Goal: Task Accomplishment & Management: Use online tool/utility

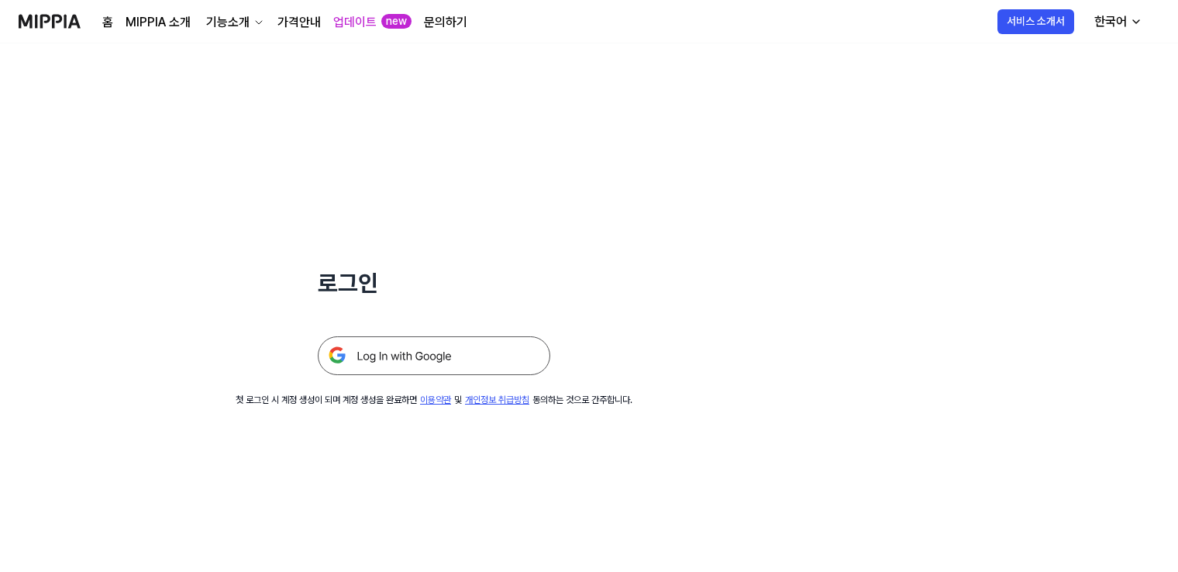
click at [413, 355] on img at bounding box center [434, 355] width 232 height 39
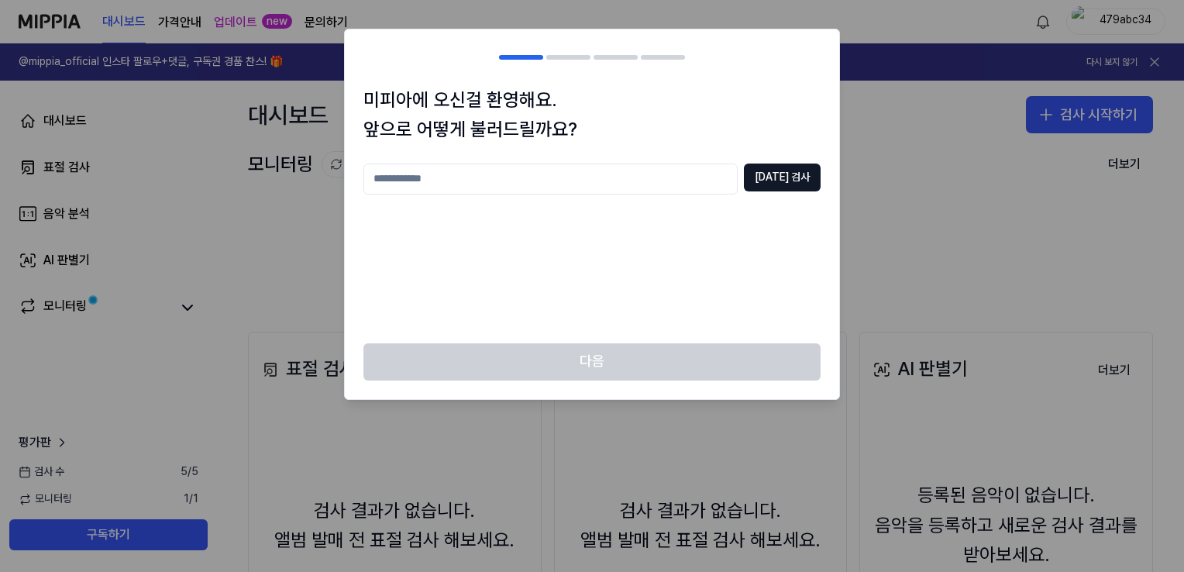
click at [403, 181] on input "text" at bounding box center [550, 179] width 374 height 31
type input "***"
click at [790, 177] on button "[DATE] 검사" at bounding box center [782, 178] width 77 height 28
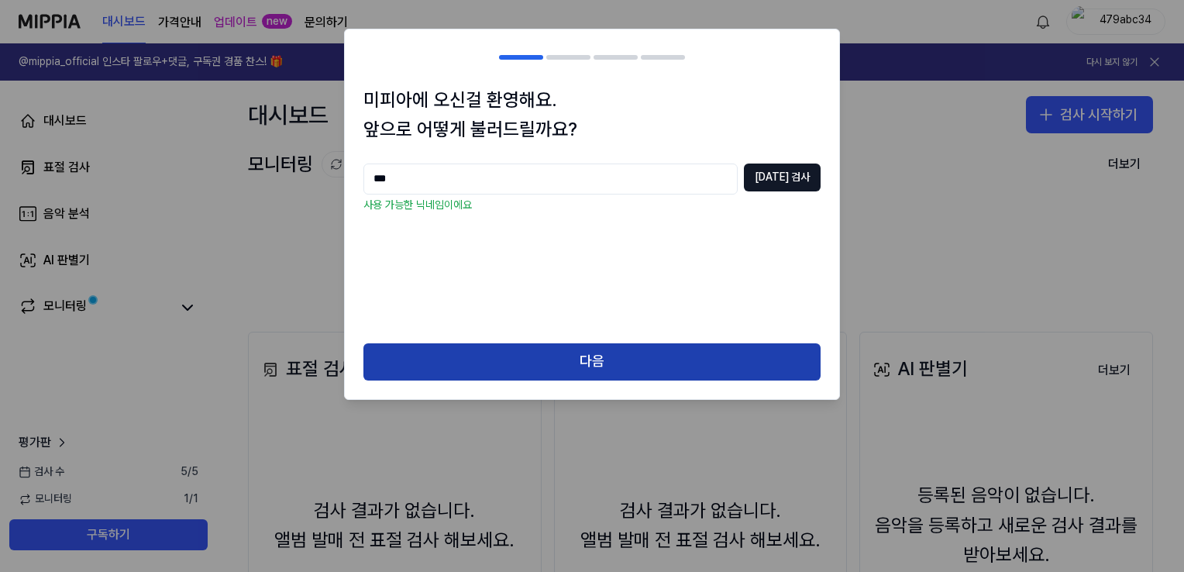
click at [638, 355] on button "다음" at bounding box center [591, 361] width 457 height 37
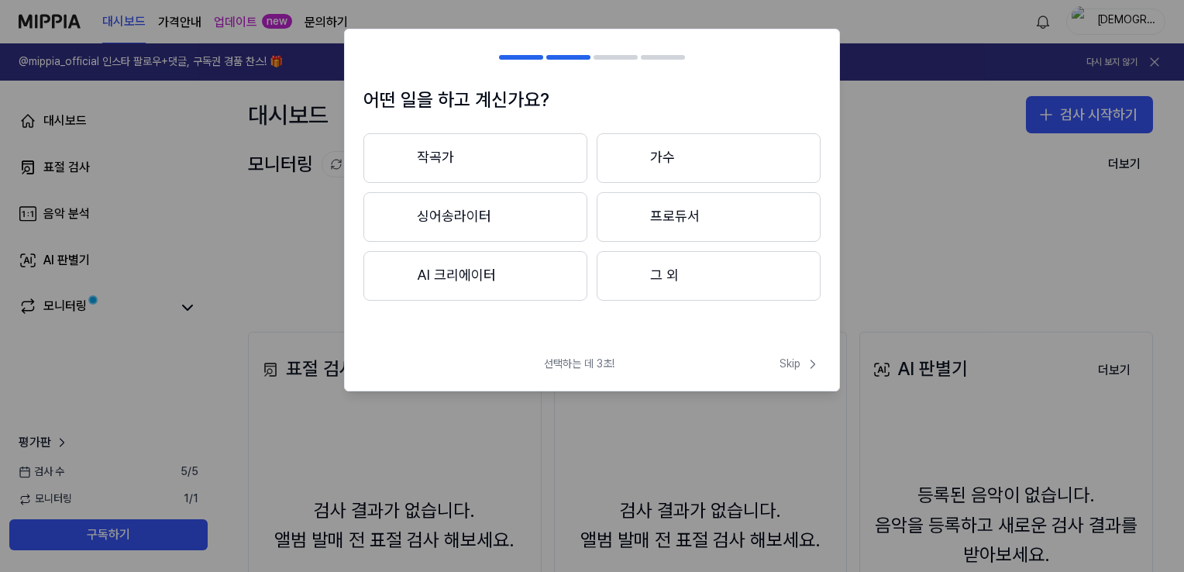
click at [663, 229] on button "프로듀서" at bounding box center [709, 217] width 224 height 50
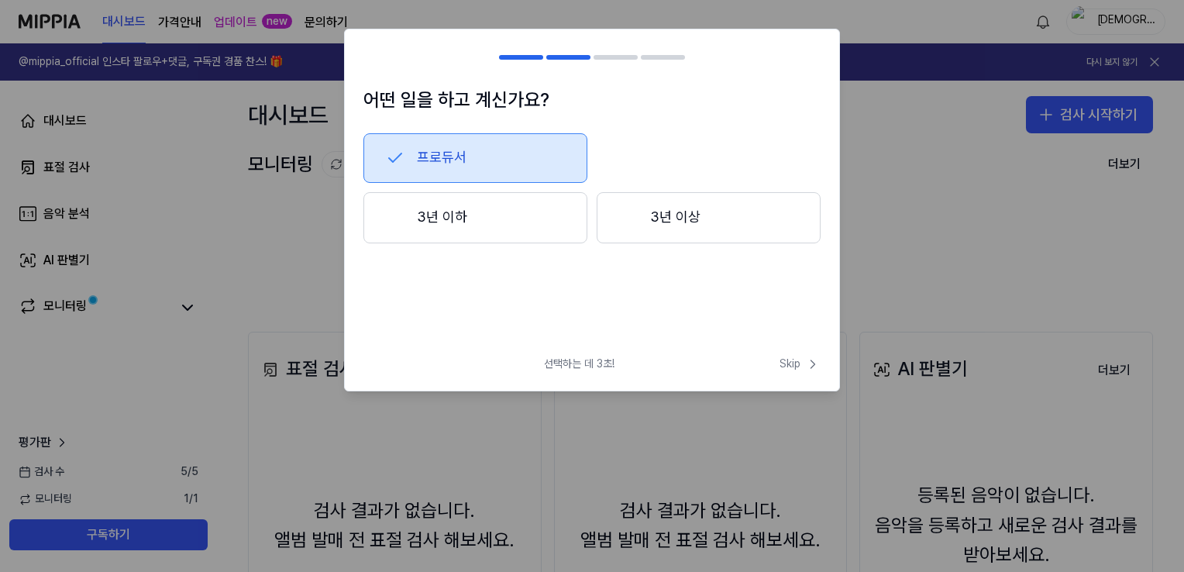
click at [527, 211] on button "3년 이하" at bounding box center [475, 217] width 224 height 51
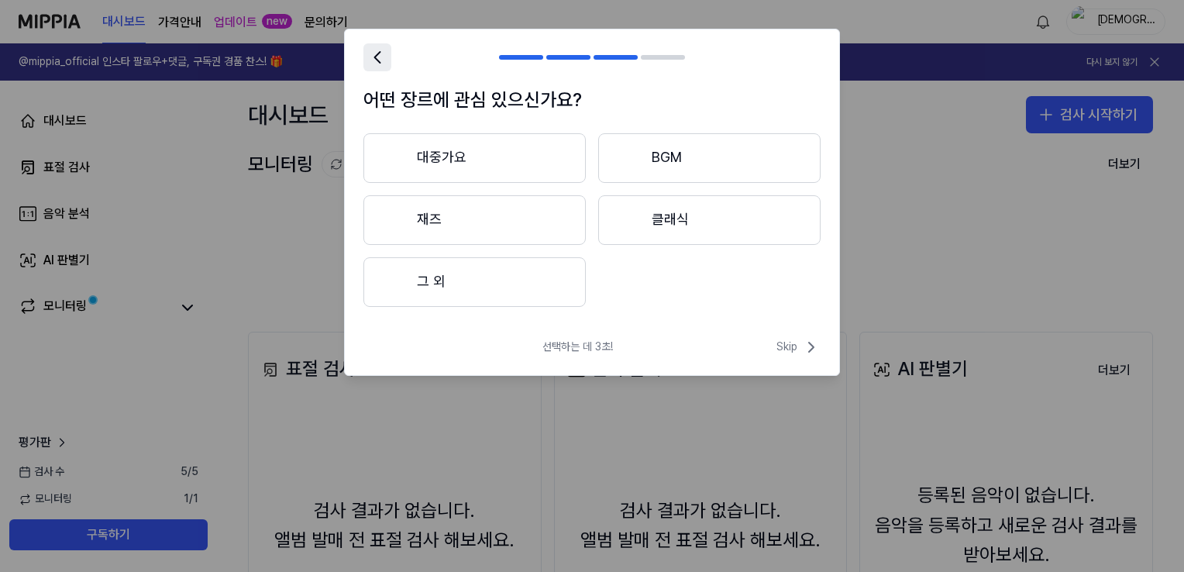
click at [373, 53] on icon at bounding box center [378, 57] width 22 height 22
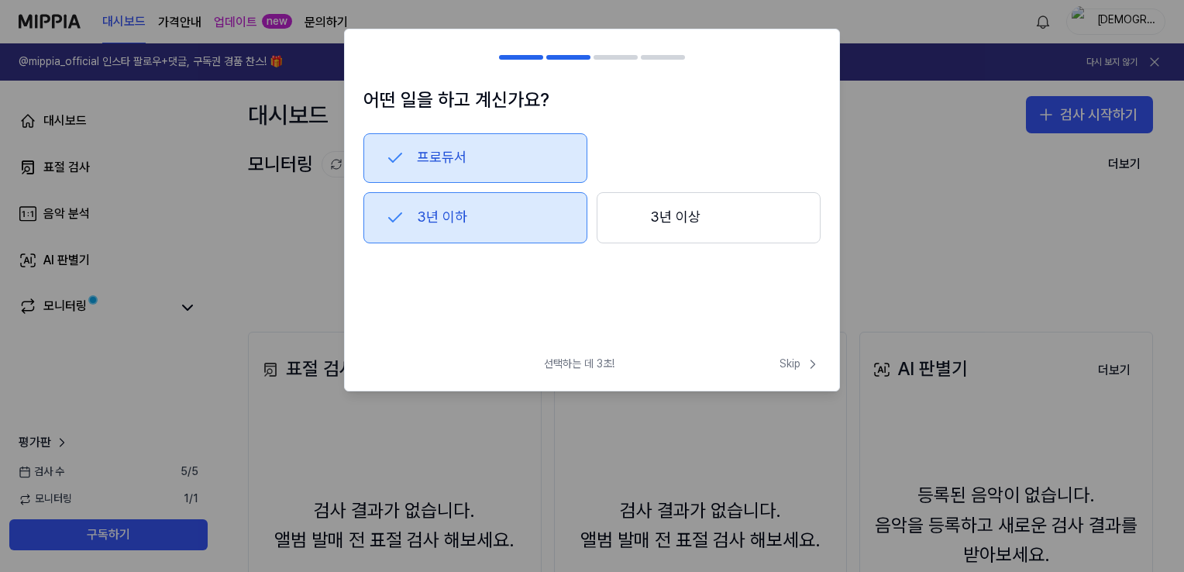
click at [373, 53] on div at bounding box center [372, 57] width 19 height 19
click at [800, 365] on span "Skip" at bounding box center [800, 363] width 41 height 15
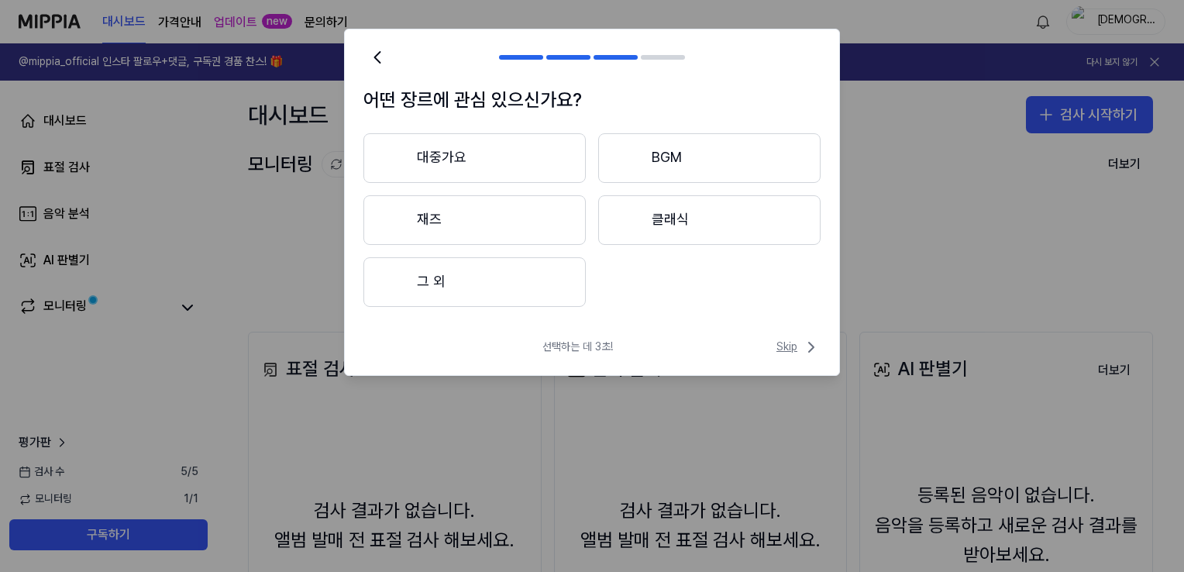
click at [790, 345] on span "Skip" at bounding box center [798, 347] width 44 height 19
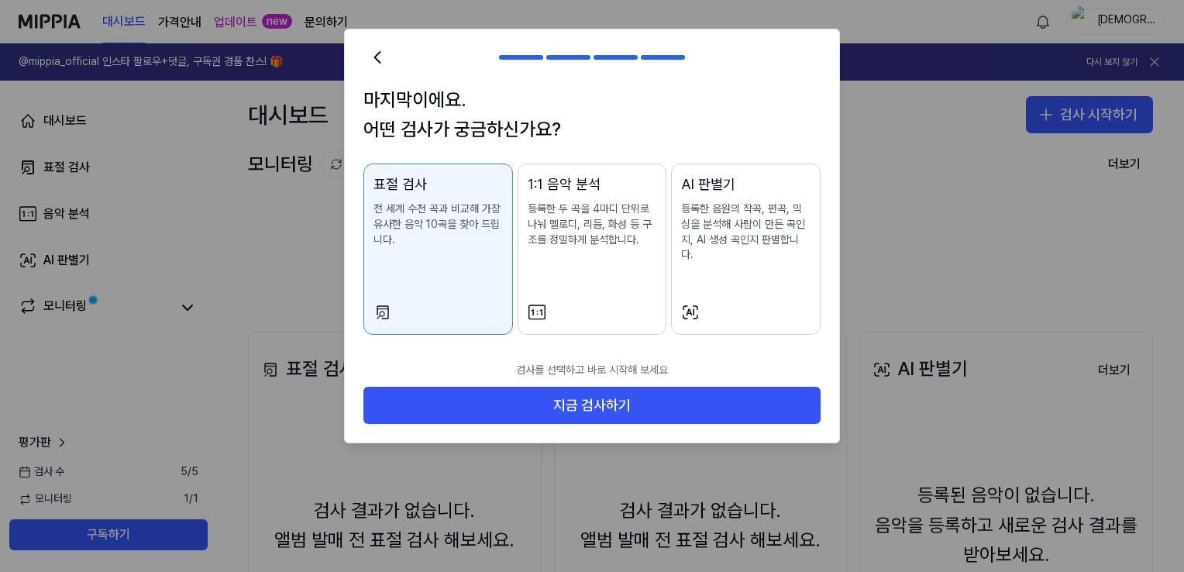
click at [790, 353] on p "검사를 선택하고 바로 시작해 보세요" at bounding box center [591, 370] width 457 height 34
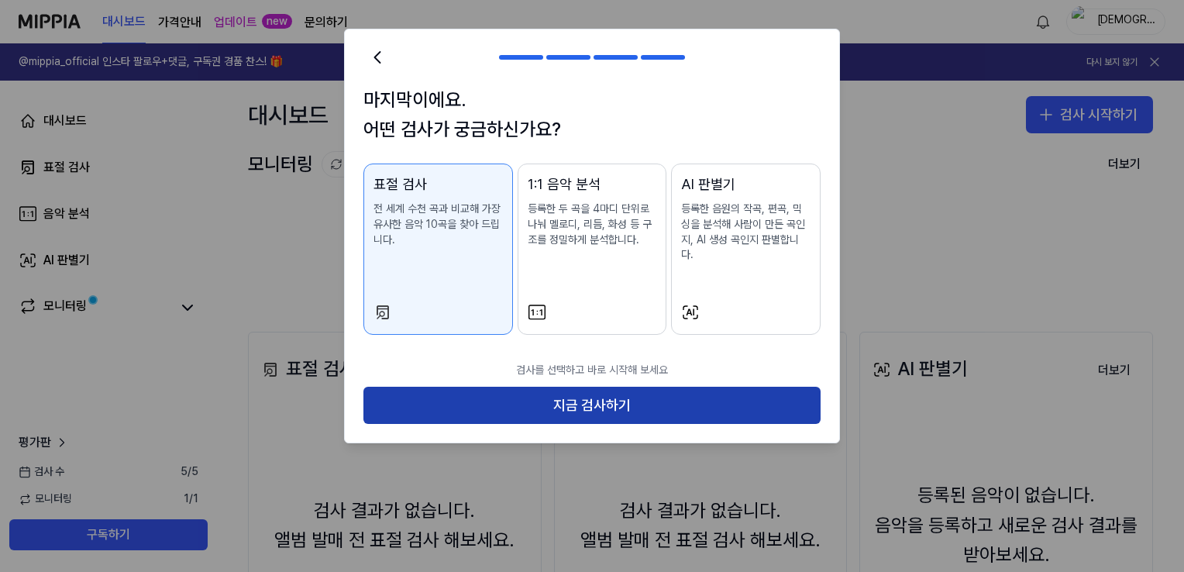
click at [580, 392] on button "지금 검사하기" at bounding box center [591, 405] width 457 height 37
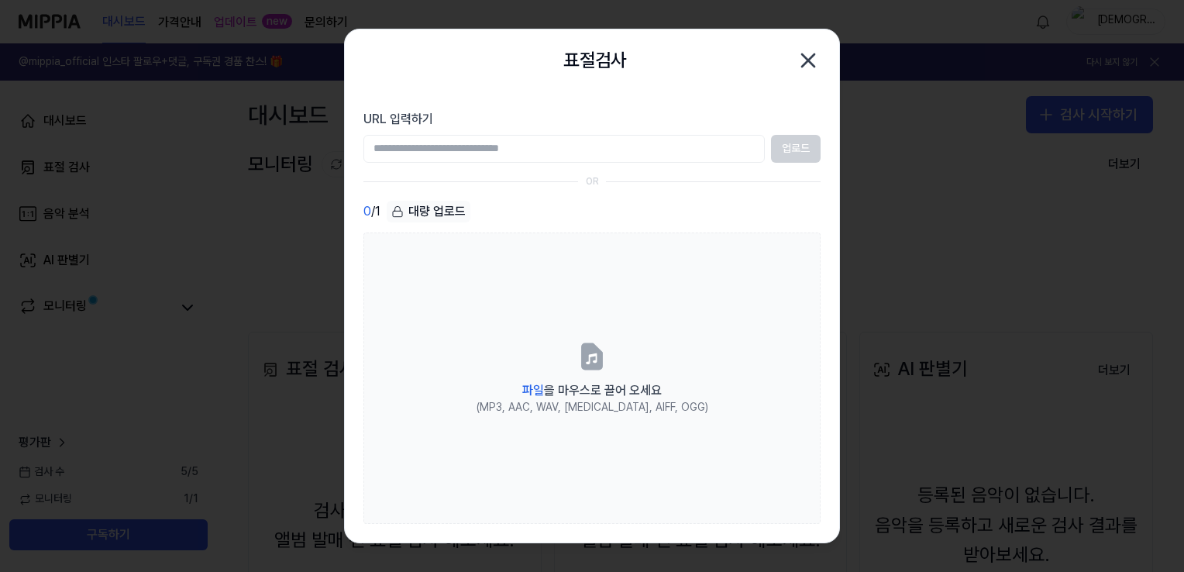
click at [804, 64] on icon "button" at bounding box center [808, 60] width 12 height 12
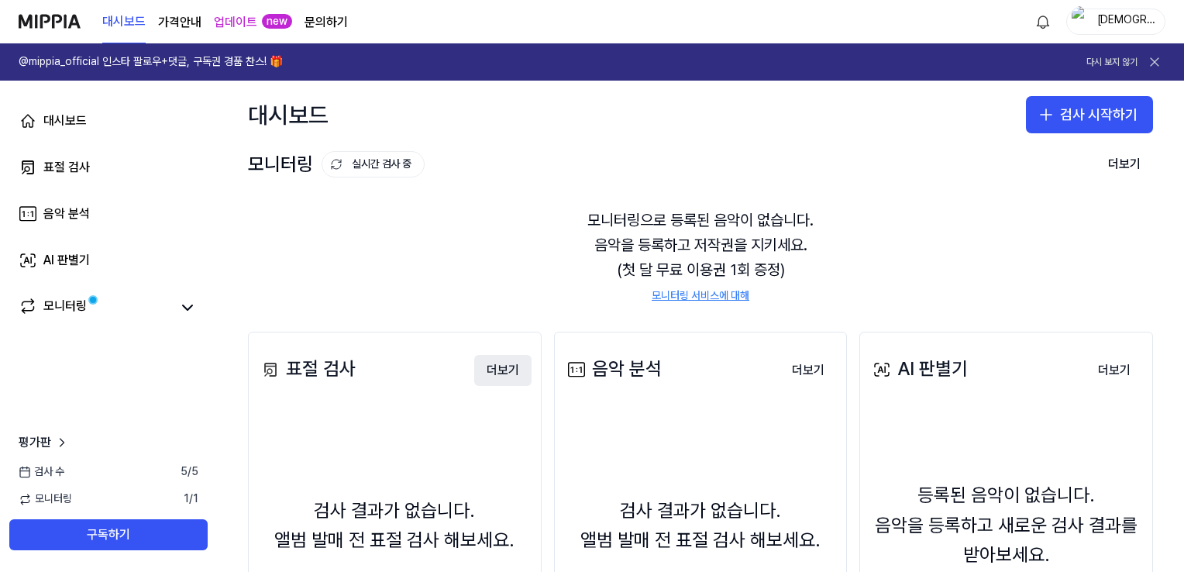
click at [499, 375] on button "더보기" at bounding box center [502, 370] width 57 height 31
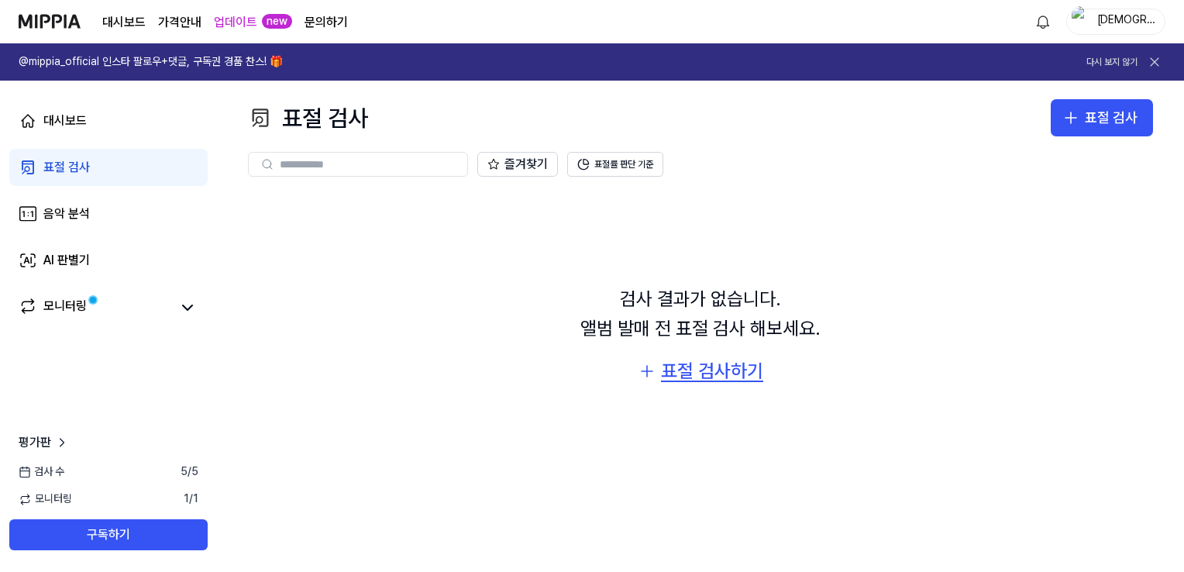
click at [676, 372] on div "표절 검사하기" at bounding box center [712, 370] width 102 height 29
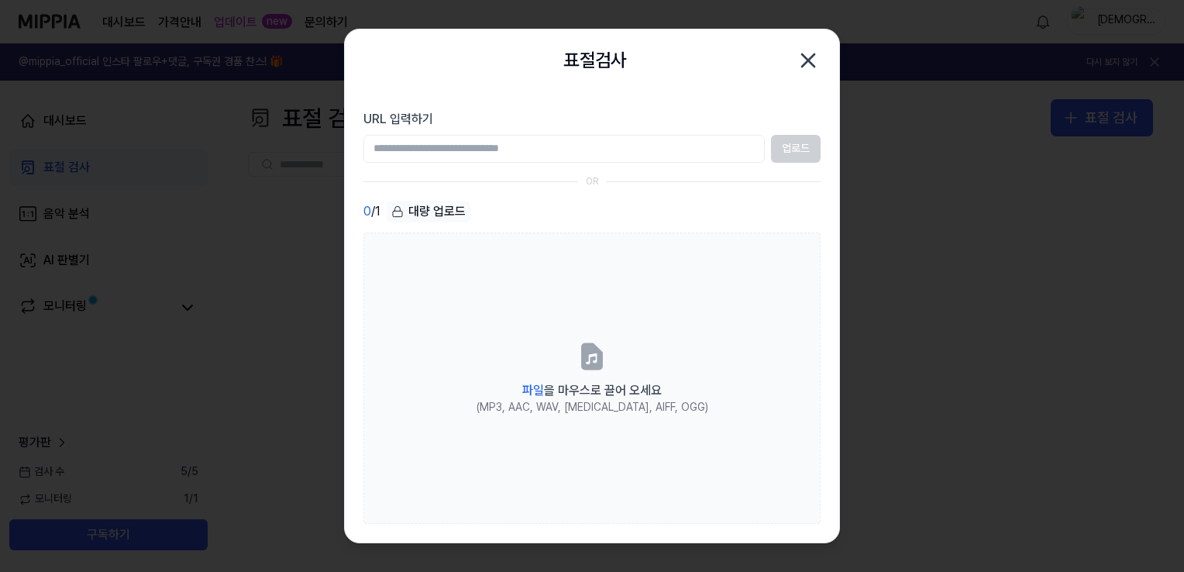
click at [617, 141] on input "URL 입력하기" at bounding box center [563, 149] width 401 height 28
click at [809, 72] on icon "button" at bounding box center [808, 60] width 25 height 25
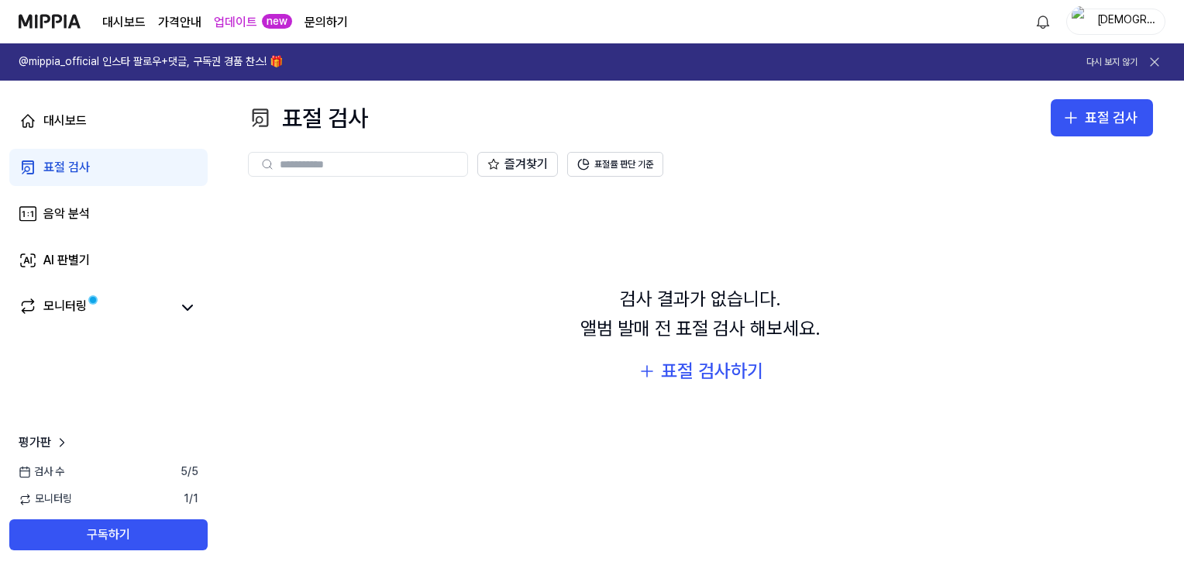
click at [763, 439] on div "검사 결과가 없습니다. 앨범 발매 전 표절 검사 해보세요. 표절 검사하기" at bounding box center [700, 335] width 905 height 286
